Goal: Task Accomplishment & Management: Manage account settings

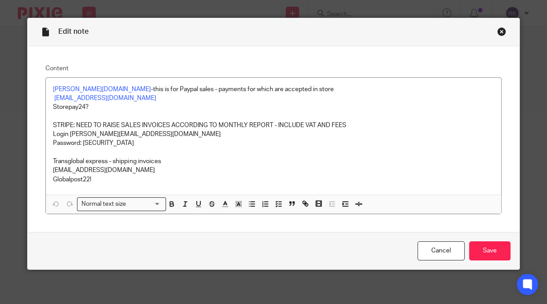
click at [497, 37] on div "Edit note" at bounding box center [273, 32] width 491 height 28
click at [498, 30] on div "Close this dialog window" at bounding box center [501, 31] width 9 height 9
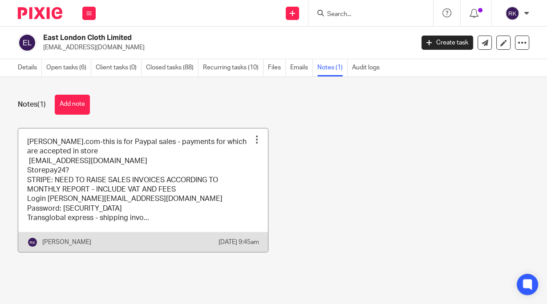
click at [252, 139] on div at bounding box center [256, 139] width 9 height 9
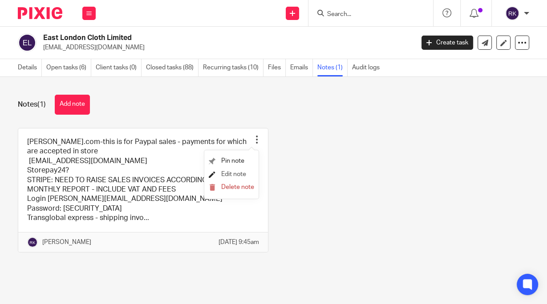
click at [233, 175] on li "Edit note" at bounding box center [231, 174] width 45 height 13
click at [234, 174] on span "Edit note" at bounding box center [233, 174] width 25 height 6
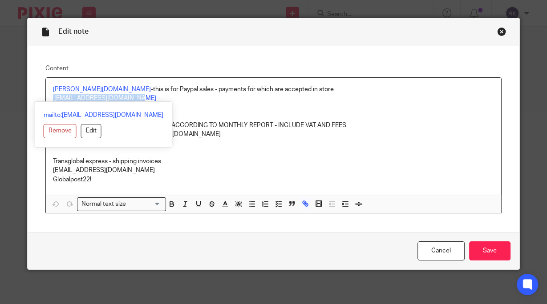
drag, startPoint x: 138, startPoint y: 98, endPoint x: 47, endPoint y: 99, distance: 91.2
click at [48, 100] on div "Zettle.com -this is for Paypal sales - payments for which are accepted in store…" at bounding box center [273, 136] width 454 height 117
copy p "[EMAIL_ADDRESS][DOMAIN_NAME]"
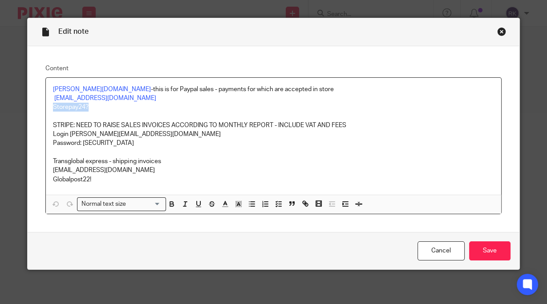
drag, startPoint x: 89, startPoint y: 104, endPoint x: 50, endPoint y: 109, distance: 39.4
click at [53, 109] on p "Storepay24?" at bounding box center [273, 107] width 440 height 9
copy p "Storepay24?"
click at [201, 148] on p at bounding box center [273, 152] width 440 height 9
click at [170, 104] on p "Storepay24?" at bounding box center [273, 107] width 440 height 9
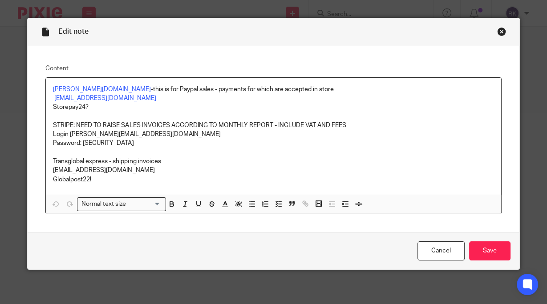
click at [118, 110] on p "Storepay24?" at bounding box center [273, 107] width 440 height 9
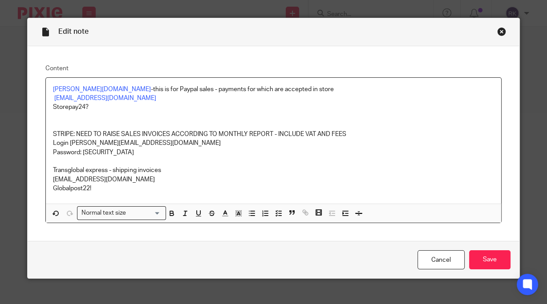
click at [70, 135] on p "STRIPE: NEED TO RAISE SALES INVOICES ACCORDING TO MONTHLY REPORT - INCLUDE VAT …" at bounding box center [273, 134] width 440 height 9
click at [138, 134] on p "STRIPE - pulls into Shopify and A2x: NEED TO RAISE SALES INVOICES ACCORDING TO …" at bounding box center [273, 134] width 440 height 9
click at [170, 149] on p "Password: [SECURITY_DATA]" at bounding box center [273, 152] width 440 height 9
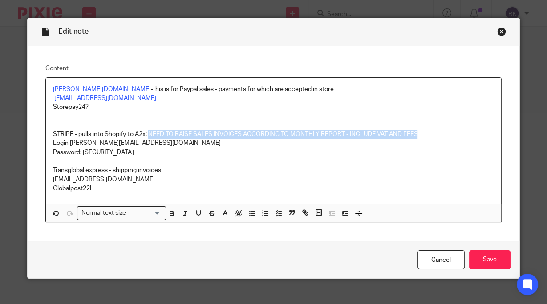
drag, startPoint x: 147, startPoint y: 134, endPoint x: 430, endPoint y: 138, distance: 282.8
click at [430, 138] on p "STRIPE - pulls into Shopify to A2x: NEED TO RAISE SALES INVOICES ACCORDING TO M…" at bounding box center [273, 134] width 440 height 9
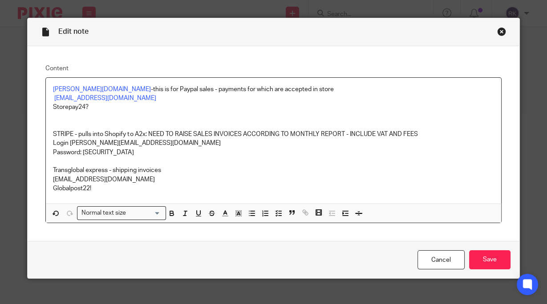
click at [211, 163] on p at bounding box center [273, 161] width 440 height 9
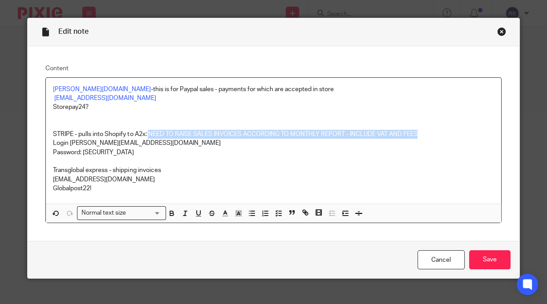
drag, startPoint x: 146, startPoint y: 133, endPoint x: 415, endPoint y: 136, distance: 268.6
click at [415, 136] on p "STRIPE - pulls into Shopify to A2x: NEED TO RAISE SALES INVOICES ACCORDING TO M…" at bounding box center [273, 134] width 440 height 9
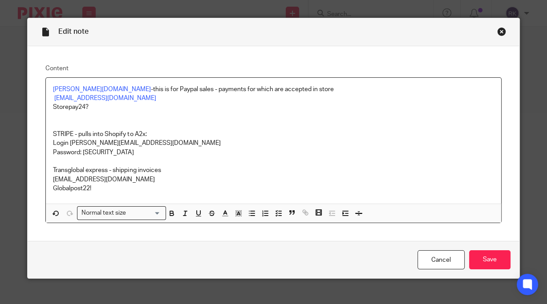
click at [294, 89] on p "Zettle.com -this is for Paypal sales - payments for which are accepted in store" at bounding box center [273, 89] width 440 height 9
click at [486, 258] on input "Save" at bounding box center [489, 259] width 41 height 19
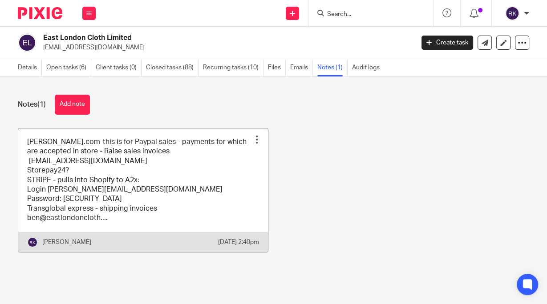
click at [252, 139] on div at bounding box center [256, 139] width 9 height 9
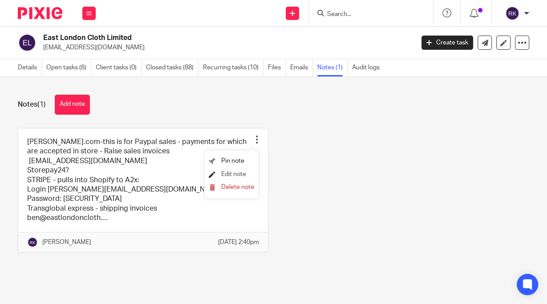
click at [233, 173] on span "Edit note" at bounding box center [233, 174] width 25 height 6
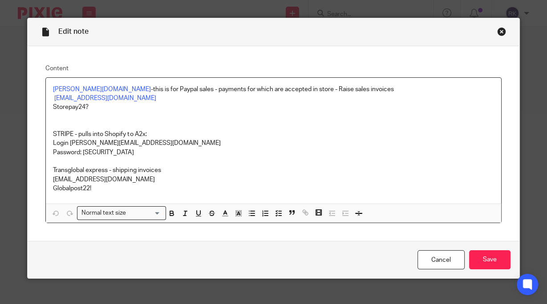
click at [157, 135] on p "STRIPE - pulls into Shopify to A2x:" at bounding box center [273, 134] width 440 height 9
click at [116, 110] on p "Storepay24?" at bounding box center [273, 107] width 440 height 9
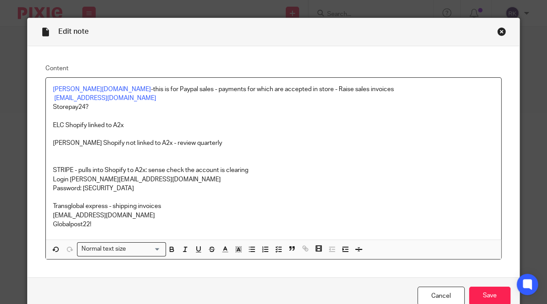
click at [226, 193] on p at bounding box center [273, 197] width 440 height 9
click at [103, 157] on p at bounding box center [273, 161] width 440 height 9
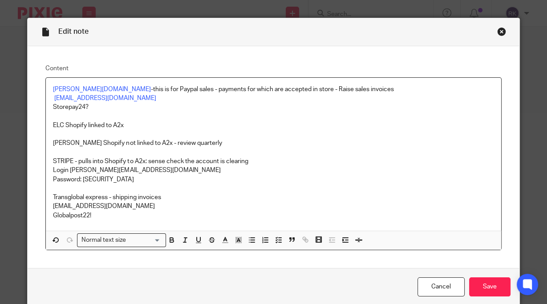
click at [170, 105] on p "Storepay24?" at bounding box center [273, 107] width 440 height 9
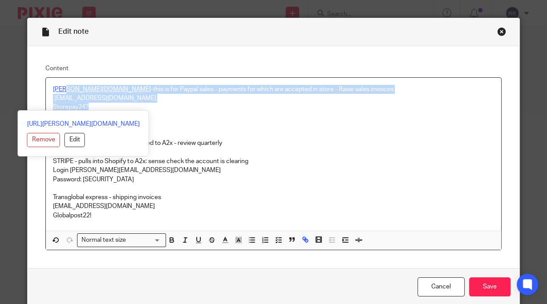
drag, startPoint x: 89, startPoint y: 109, endPoint x: 61, endPoint y: 86, distance: 35.4
click at [61, 86] on div "[PERSON_NAME][DOMAIN_NAME] -this is for Paypal sales - payments for which are a…" at bounding box center [273, 154] width 454 height 153
click at [168, 105] on p "Storepay24?" at bounding box center [273, 107] width 440 height 9
drag, startPoint x: 92, startPoint y: 107, endPoint x: 48, endPoint y: 88, distance: 48.1
click at [48, 88] on div "[PERSON_NAME][DOMAIN_NAME] -this is for Paypal sales - payments for which are a…" at bounding box center [273, 154] width 454 height 153
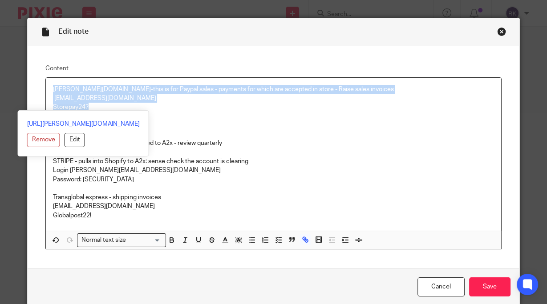
copy div "[PERSON_NAME][DOMAIN_NAME] -this is for Paypal sales - payments for which are a…"
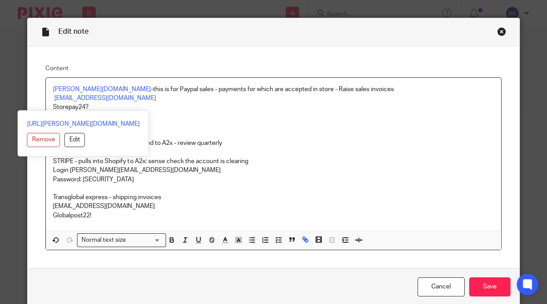
click at [205, 135] on p at bounding box center [273, 134] width 440 height 9
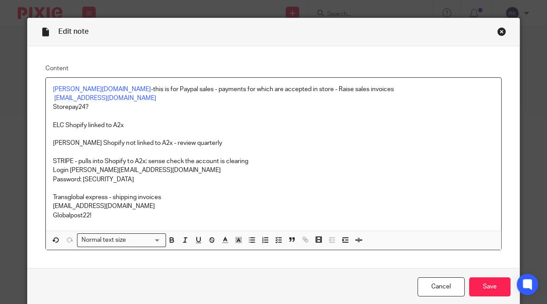
click at [331, 86] on p "[PERSON_NAME][DOMAIN_NAME] -this is for Paypal sales - payments for which are a…" at bounding box center [273, 89] width 440 height 9
click at [277, 115] on p at bounding box center [273, 116] width 440 height 9
